Goal: Task Accomplishment & Management: Use online tool/utility

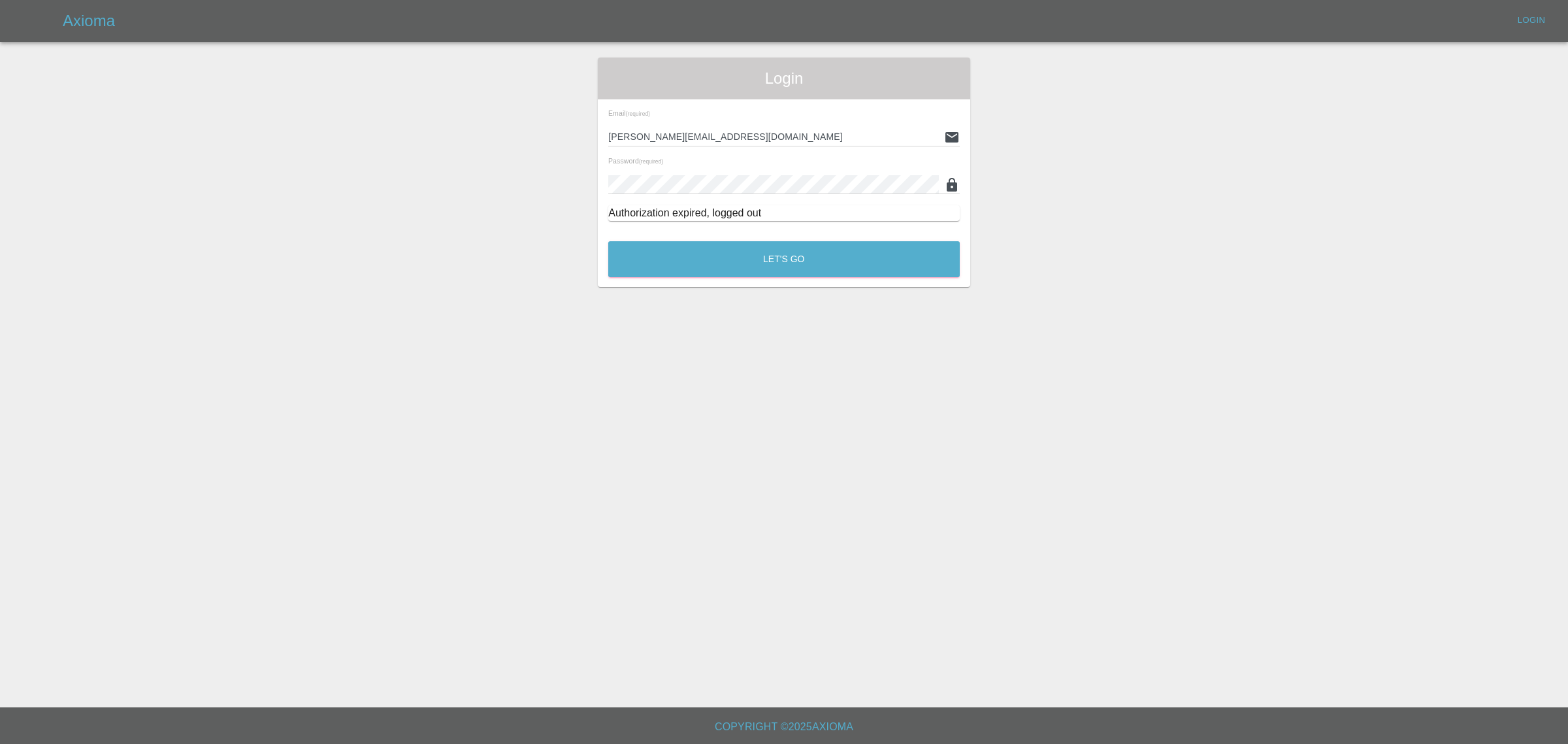
click at [736, 277] on div "Let's Go" at bounding box center [784, 256] width 353 height 49
click at [742, 272] on button "Let's Go" at bounding box center [784, 259] width 351 height 36
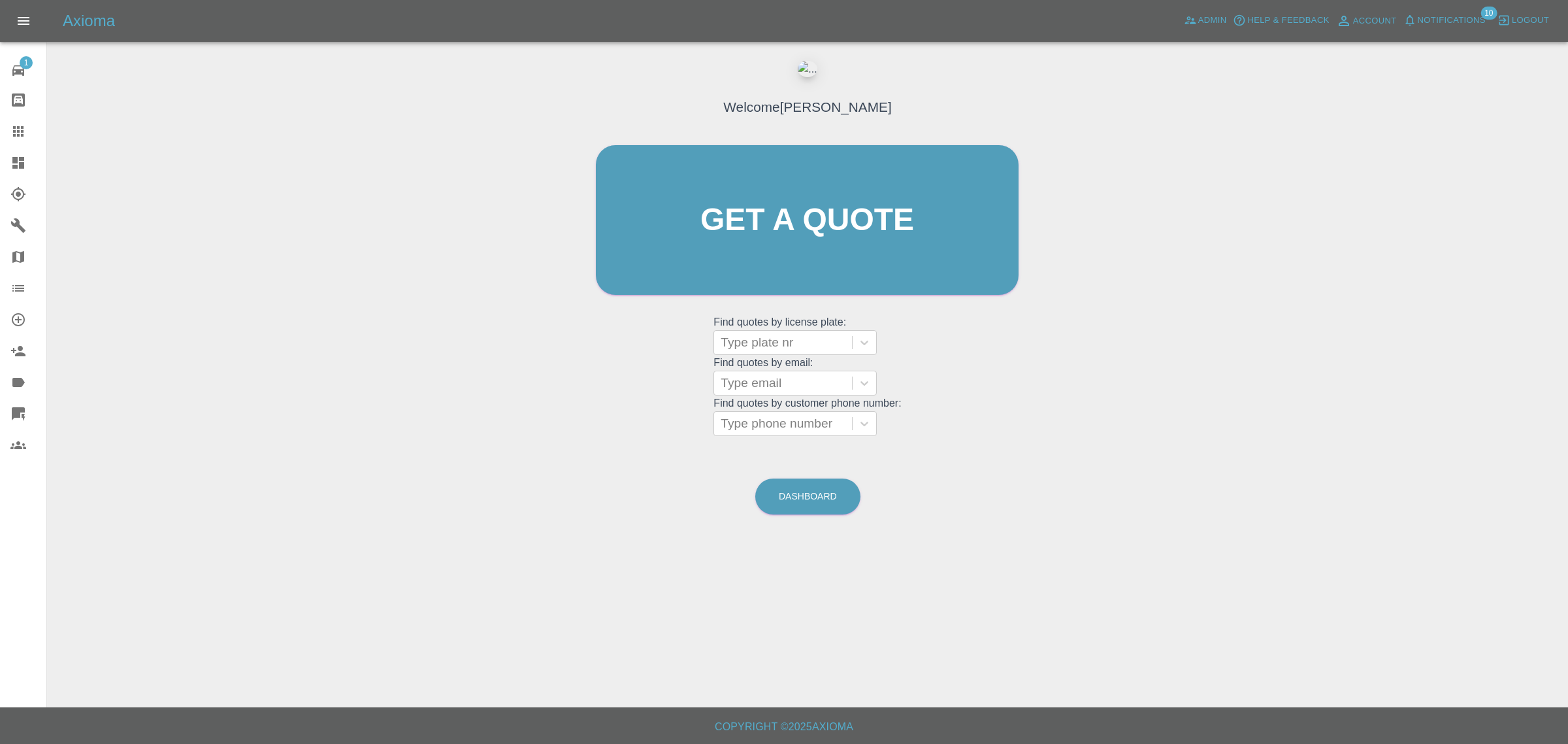
click at [24, 407] on icon at bounding box center [18, 414] width 13 height 13
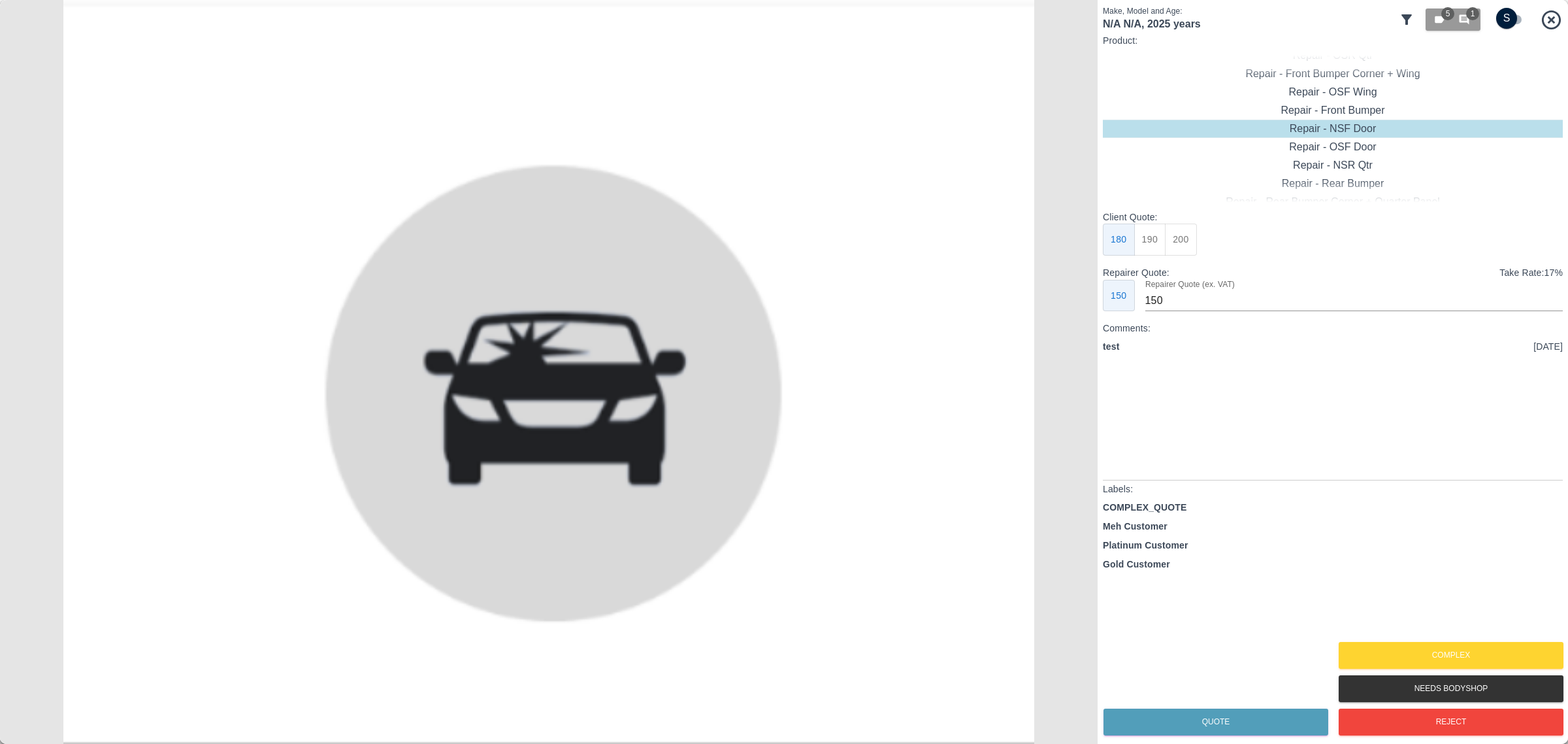
click at [1504, 17] on input "checkbox" at bounding box center [1506, 18] width 63 height 21
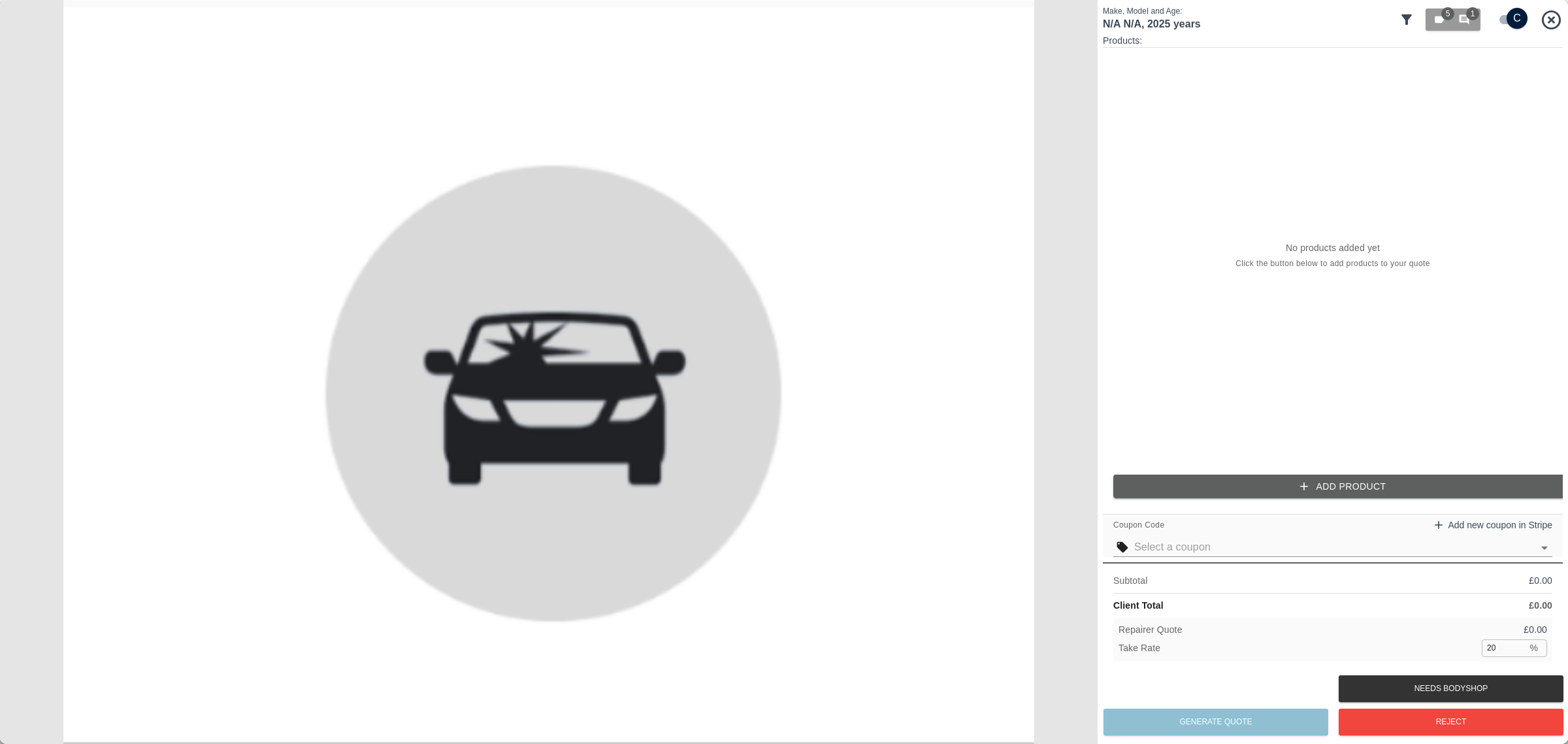
click at [1504, 17] on input "checkbox" at bounding box center [1517, 18] width 63 height 21
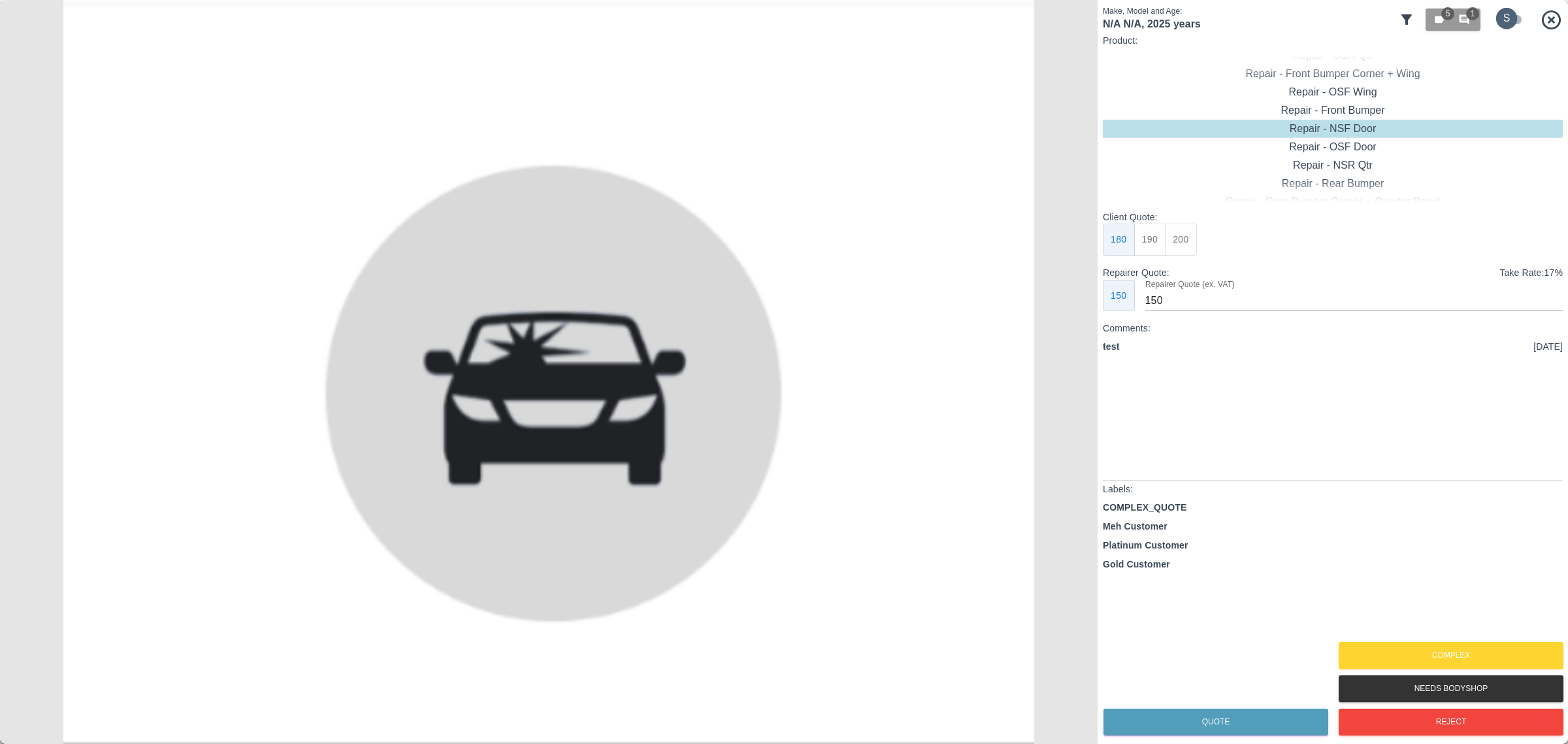
click at [1504, 17] on input "checkbox" at bounding box center [1506, 18] width 63 height 21
checkbox input "true"
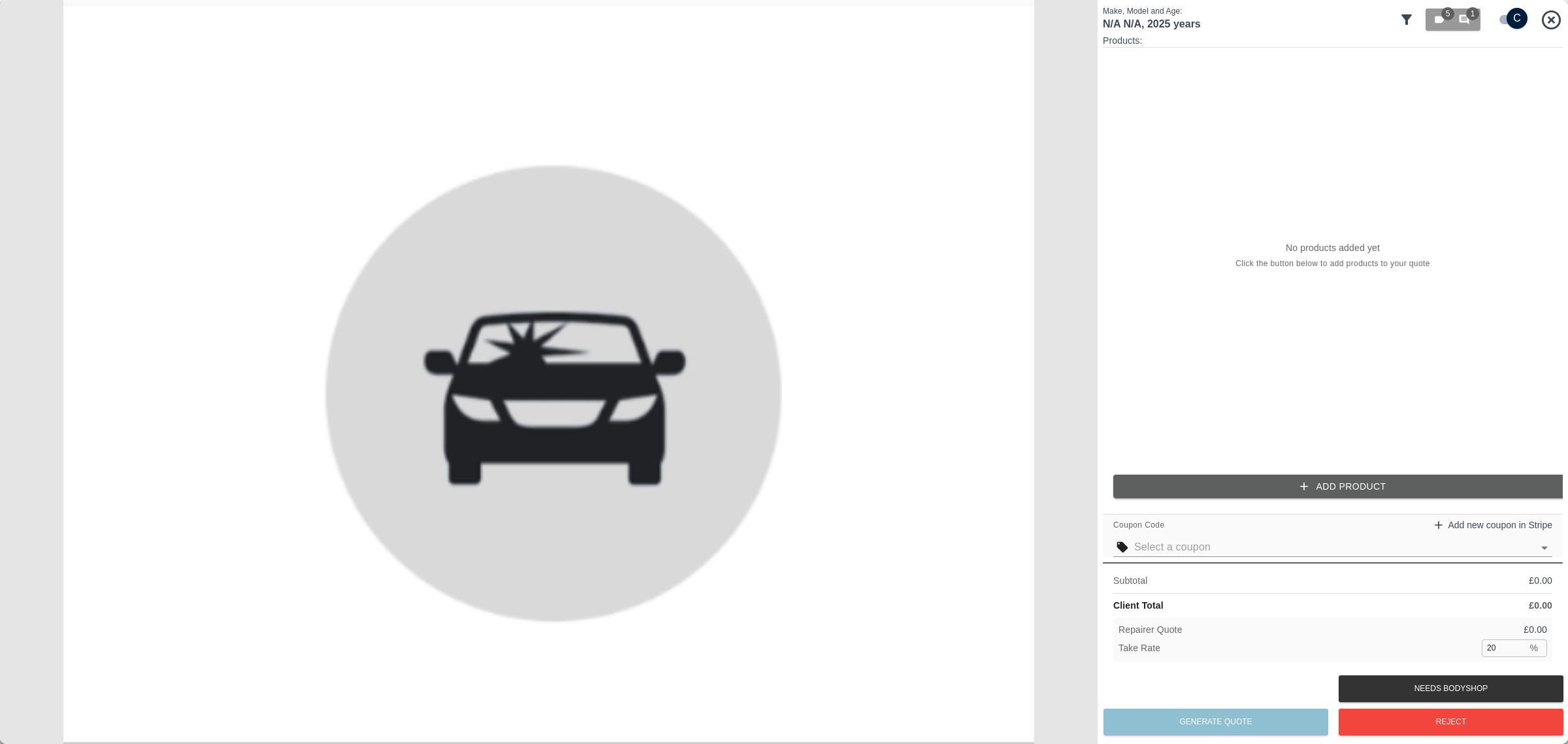
click at [1354, 491] on button "Add Product" at bounding box center [1343, 486] width 460 height 24
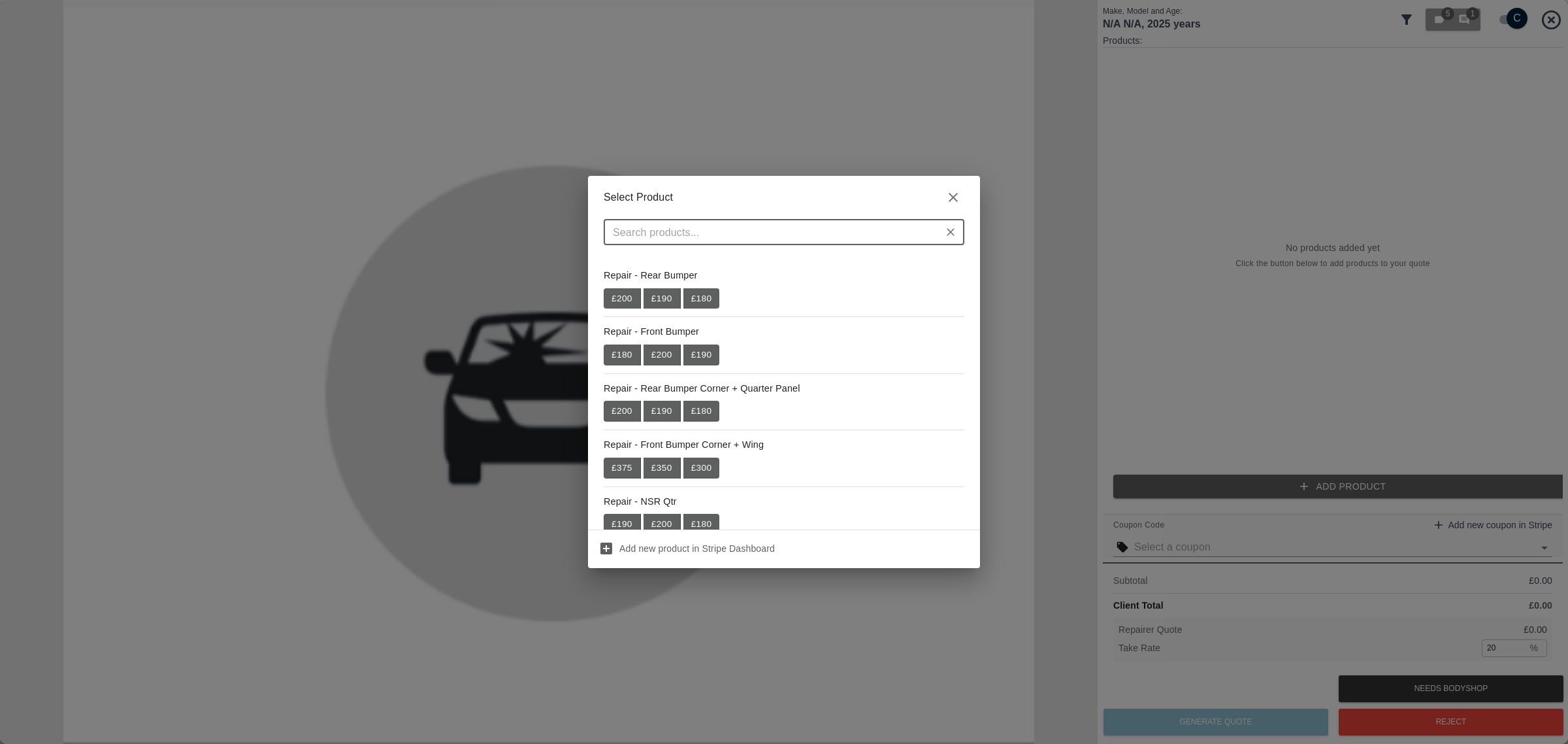
click at [958, 197] on icon "button" at bounding box center [953, 198] width 16 height 16
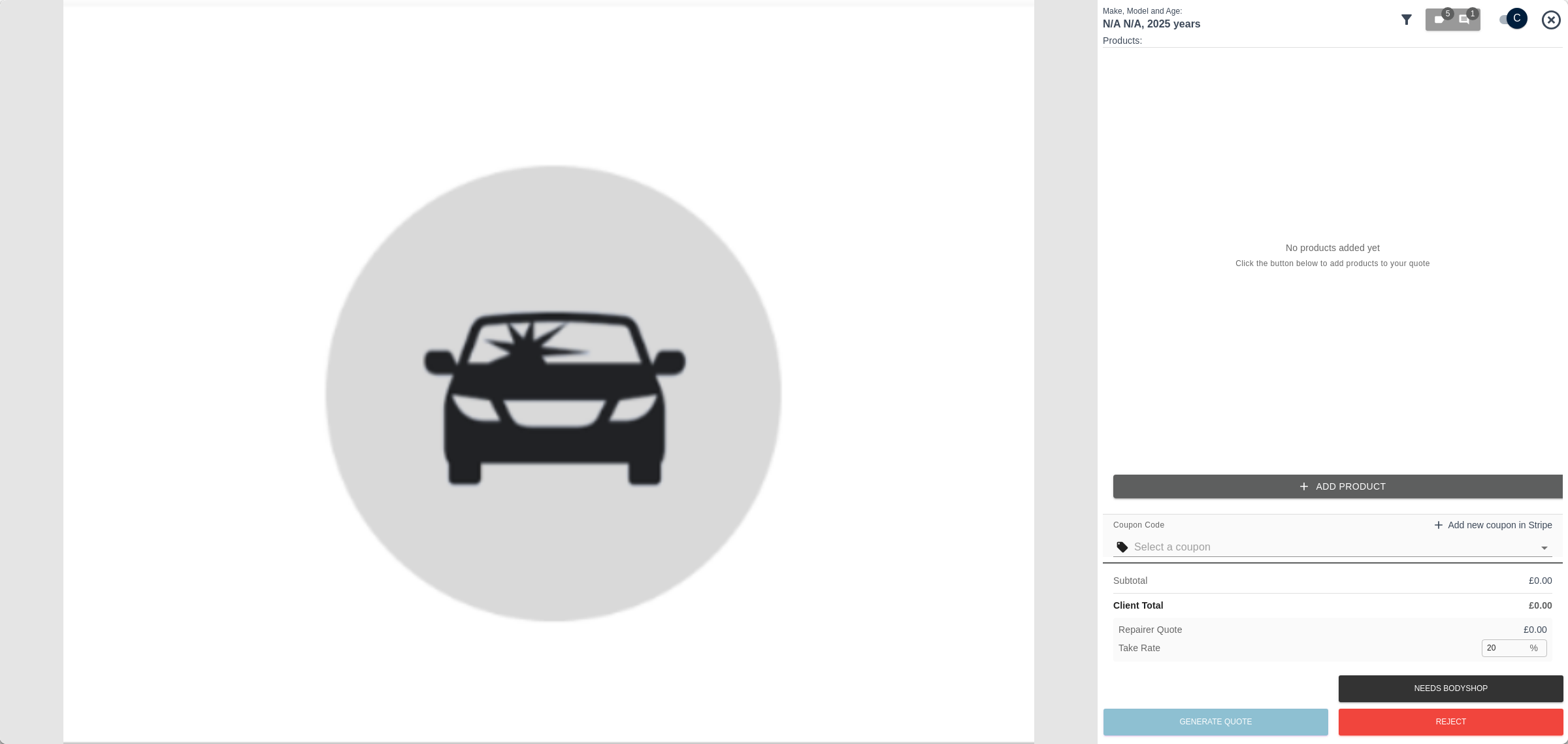
click at [1282, 556] on input "text" at bounding box center [1333, 546] width 398 height 18
click at [1544, 634] on p "£ 0.00" at bounding box center [1535, 630] width 23 height 14
click at [1506, 648] on input "20" at bounding box center [1504, 647] width 45 height 17
